Goal: Find specific page/section

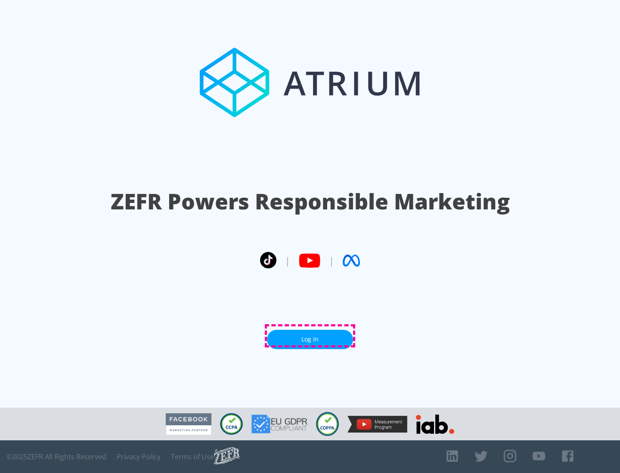
click at [310, 336] on link "Log In" at bounding box center [310, 339] width 86 height 19
